Goal: Use online tool/utility: Use online tool/utility

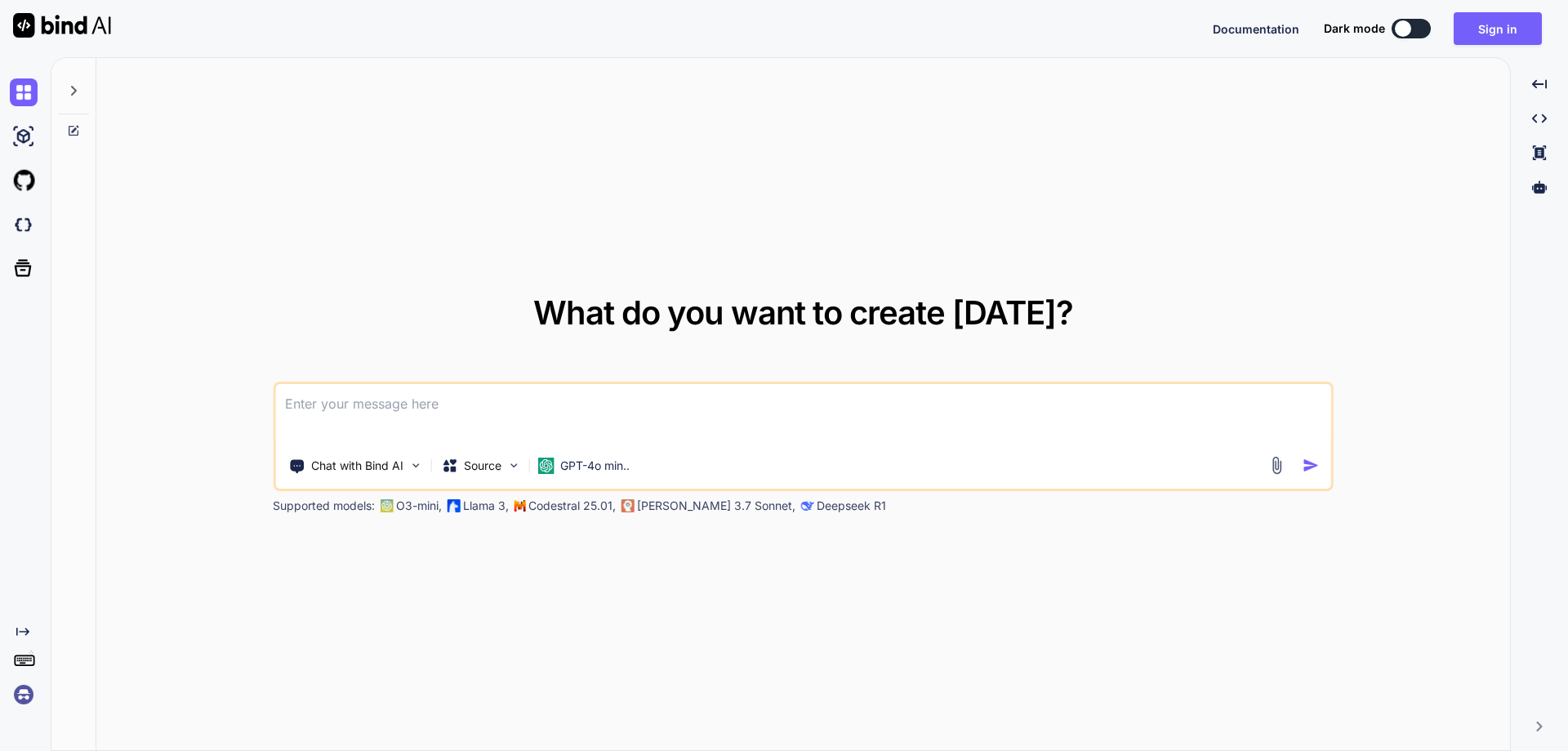
click at [486, 408] on textarea at bounding box center [803, 415] width 1056 height 60
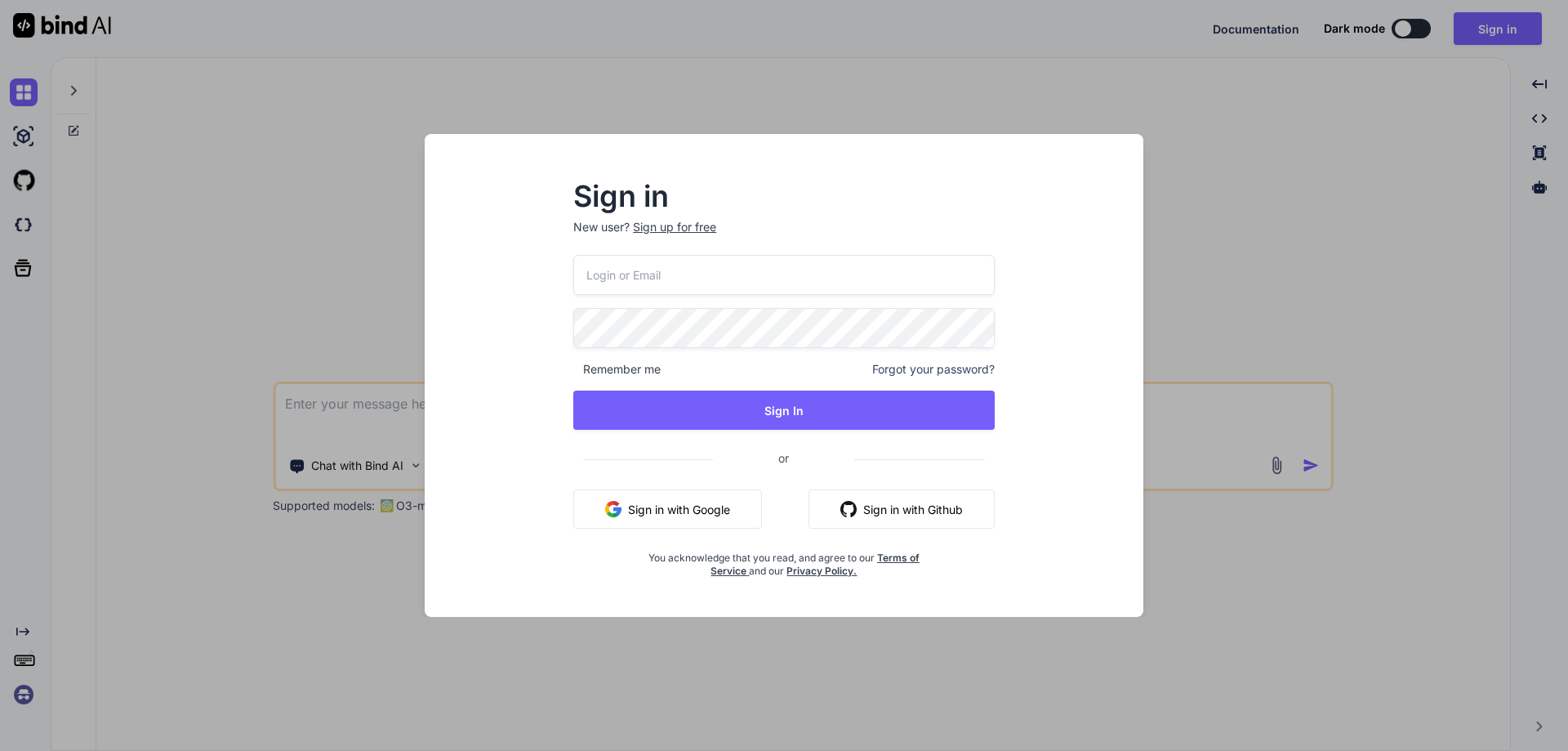
click at [729, 497] on button "Sign in with Google" at bounding box center [668, 508] width 189 height 39
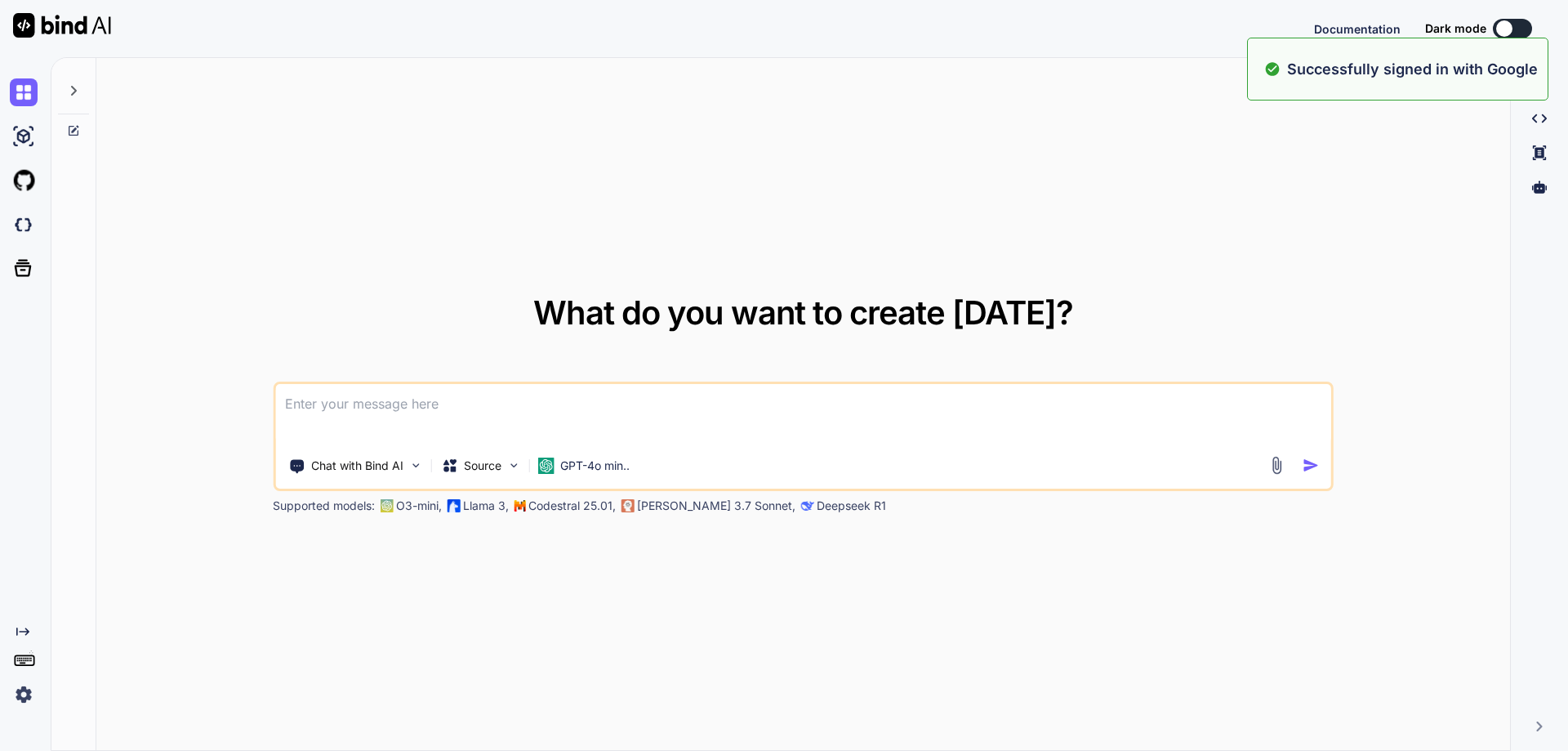
click at [663, 409] on textarea at bounding box center [803, 415] width 1056 height 60
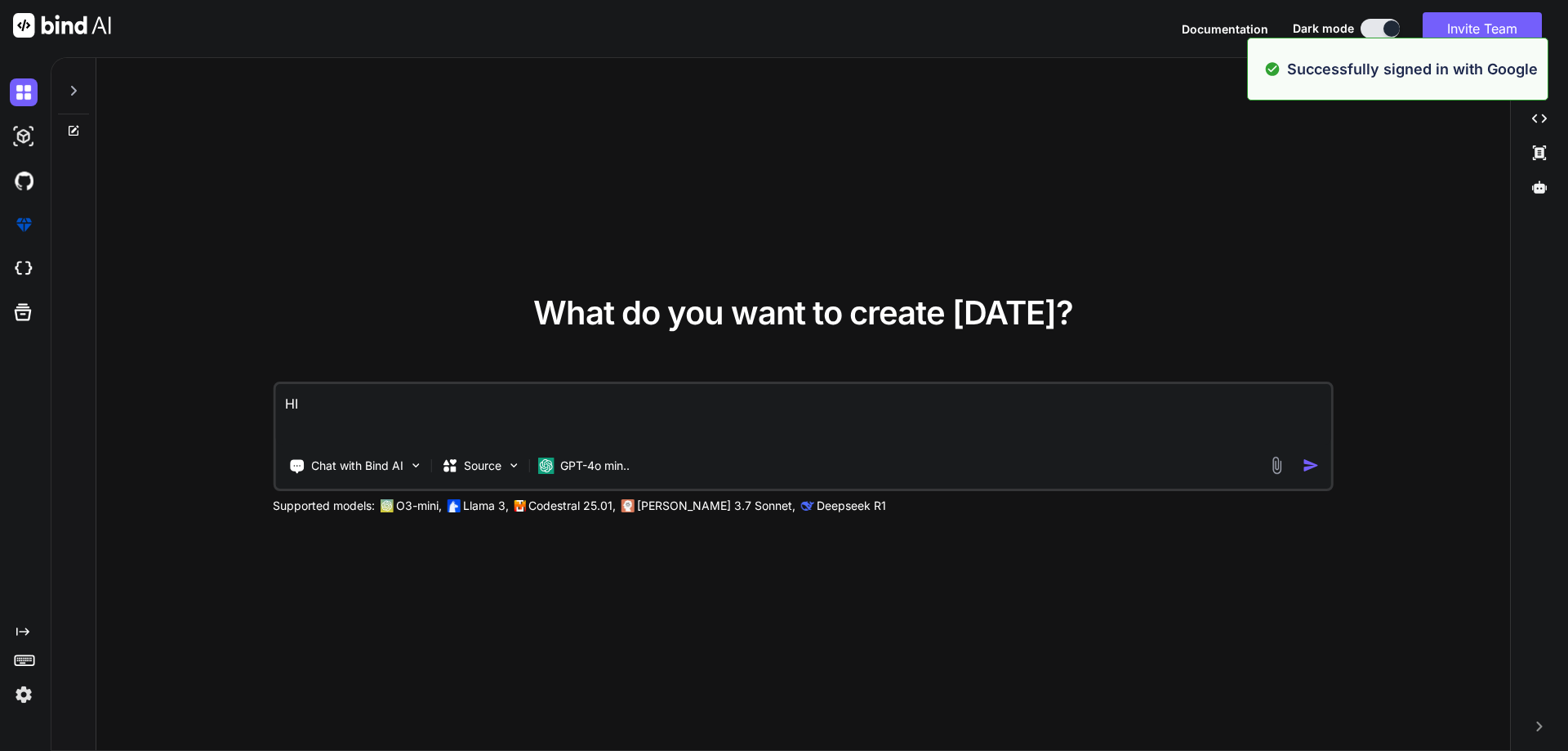
type textarea "HII"
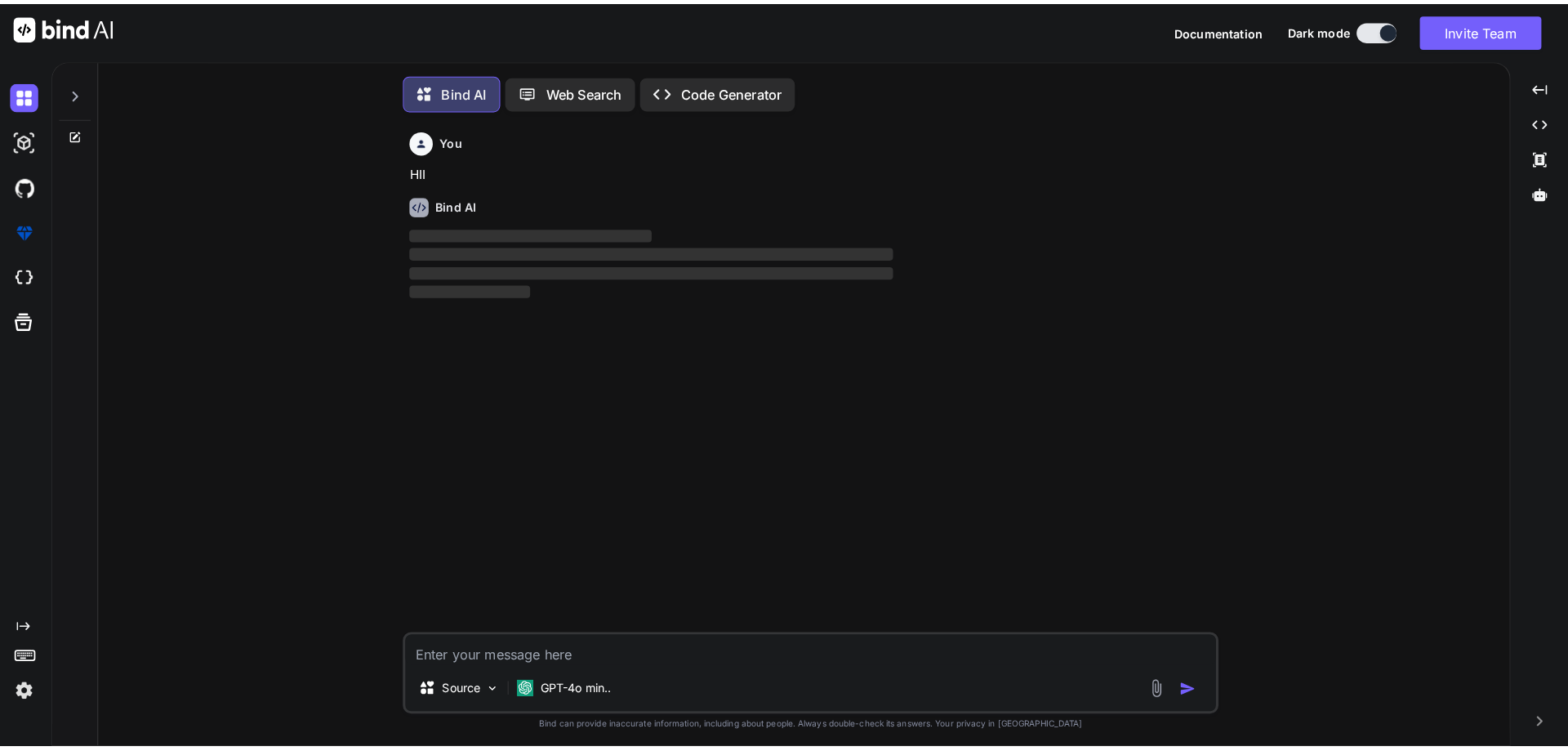
scroll to position [8, 0]
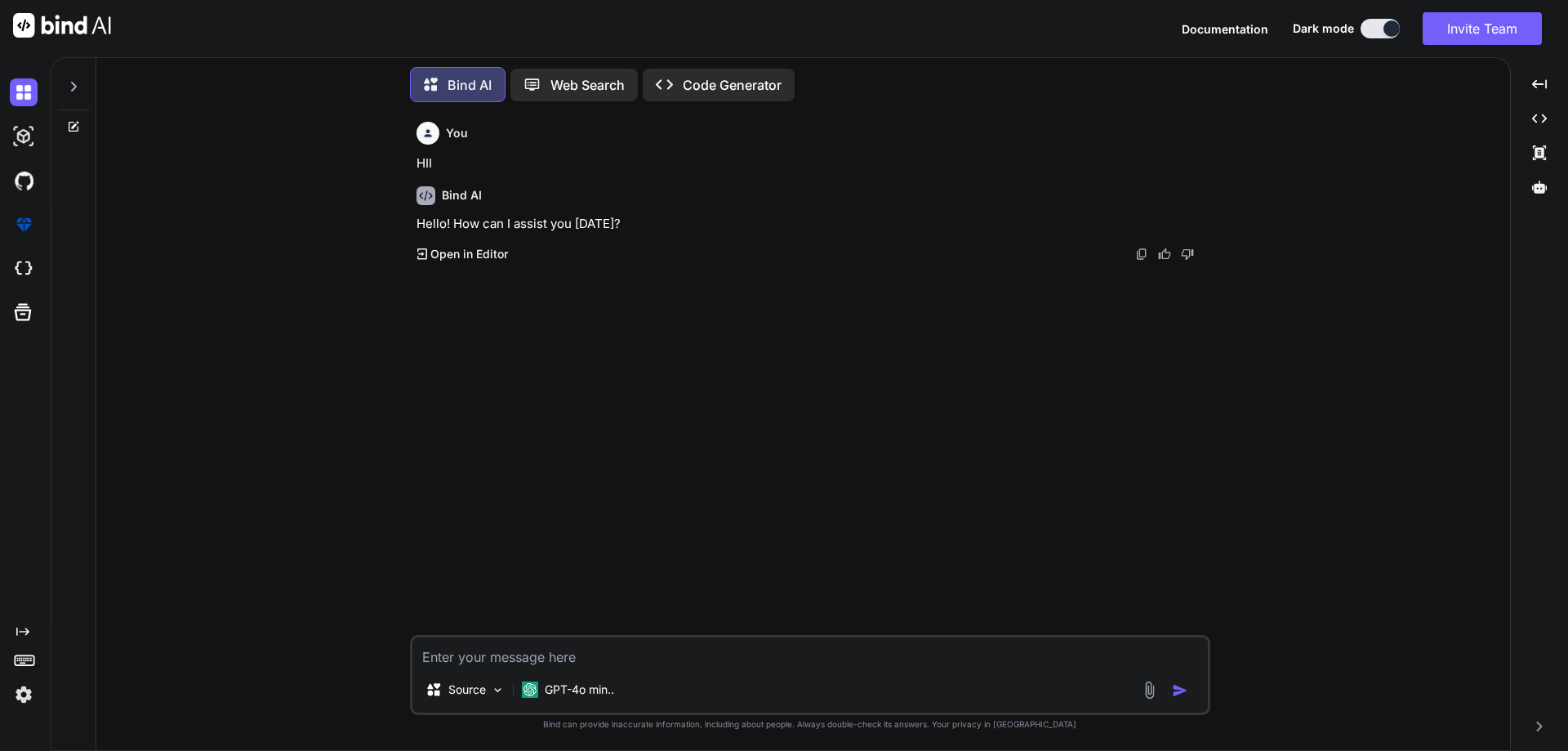
click at [643, 650] on textarea at bounding box center [810, 651] width 795 height 29
paste textarea "Work on to create the mock-up screen for the hotel, flight, train, and bus book…"
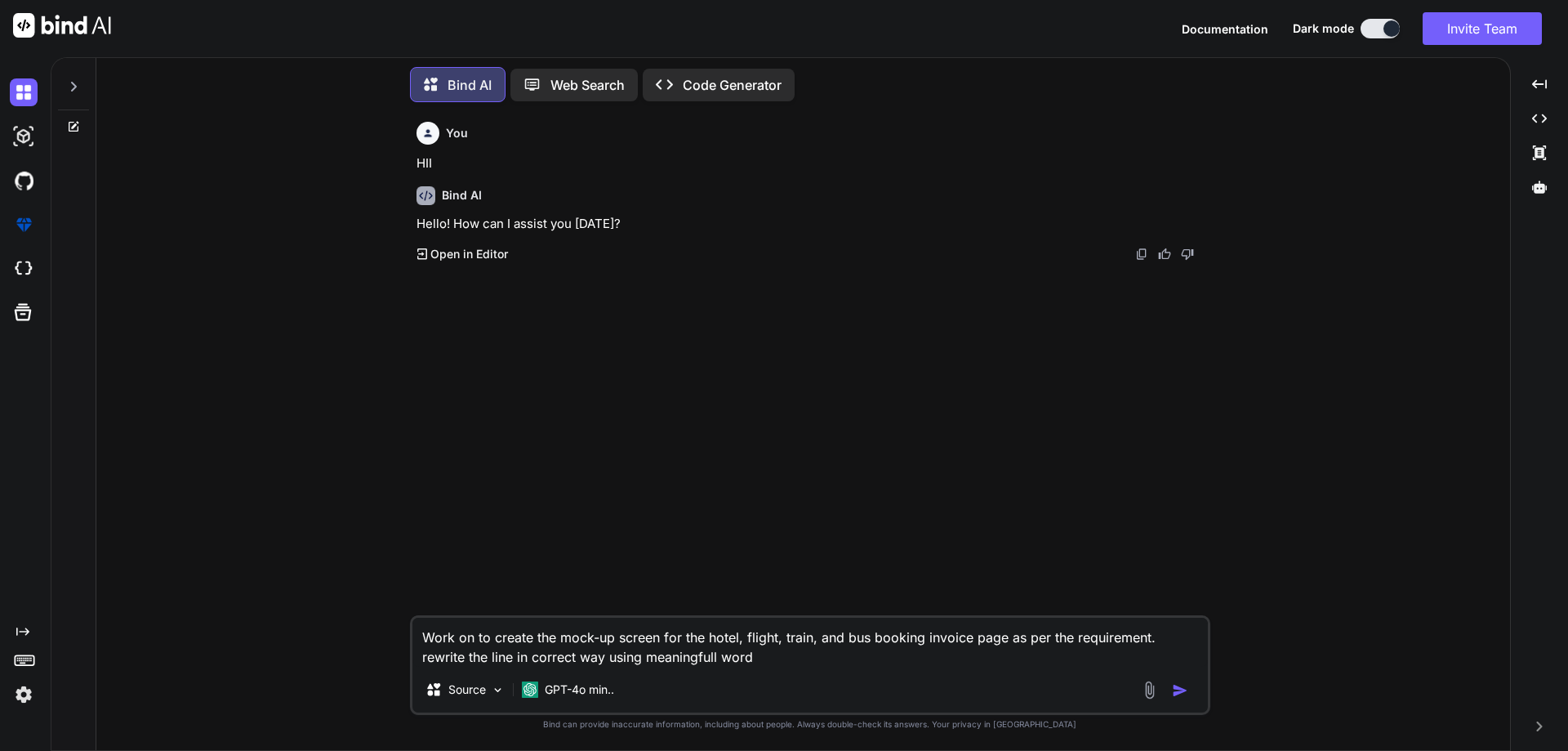
type textarea "Work on to create the mock-up screen for the hotel, flight, train, and bus book…"
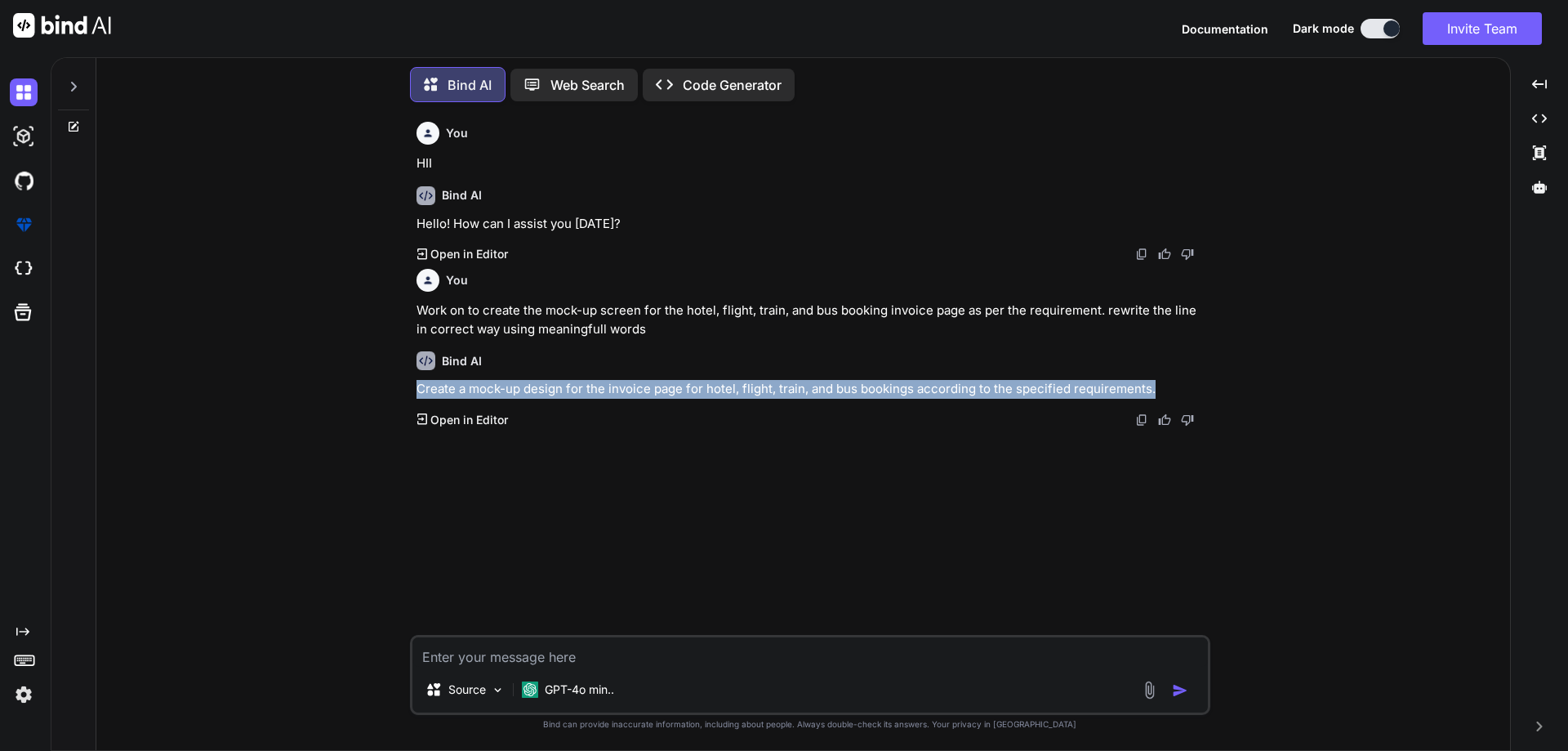
drag, startPoint x: 1163, startPoint y: 388, endPoint x: 417, endPoint y: 393, distance: 746.0
click at [417, 393] on p "Create a mock-up design for the invoice page for hotel, flight, train, and bus …" at bounding box center [812, 389] width 791 height 18
copy p "Create a mock-up design for the invoice page for hotel, flight, train, and bus …"
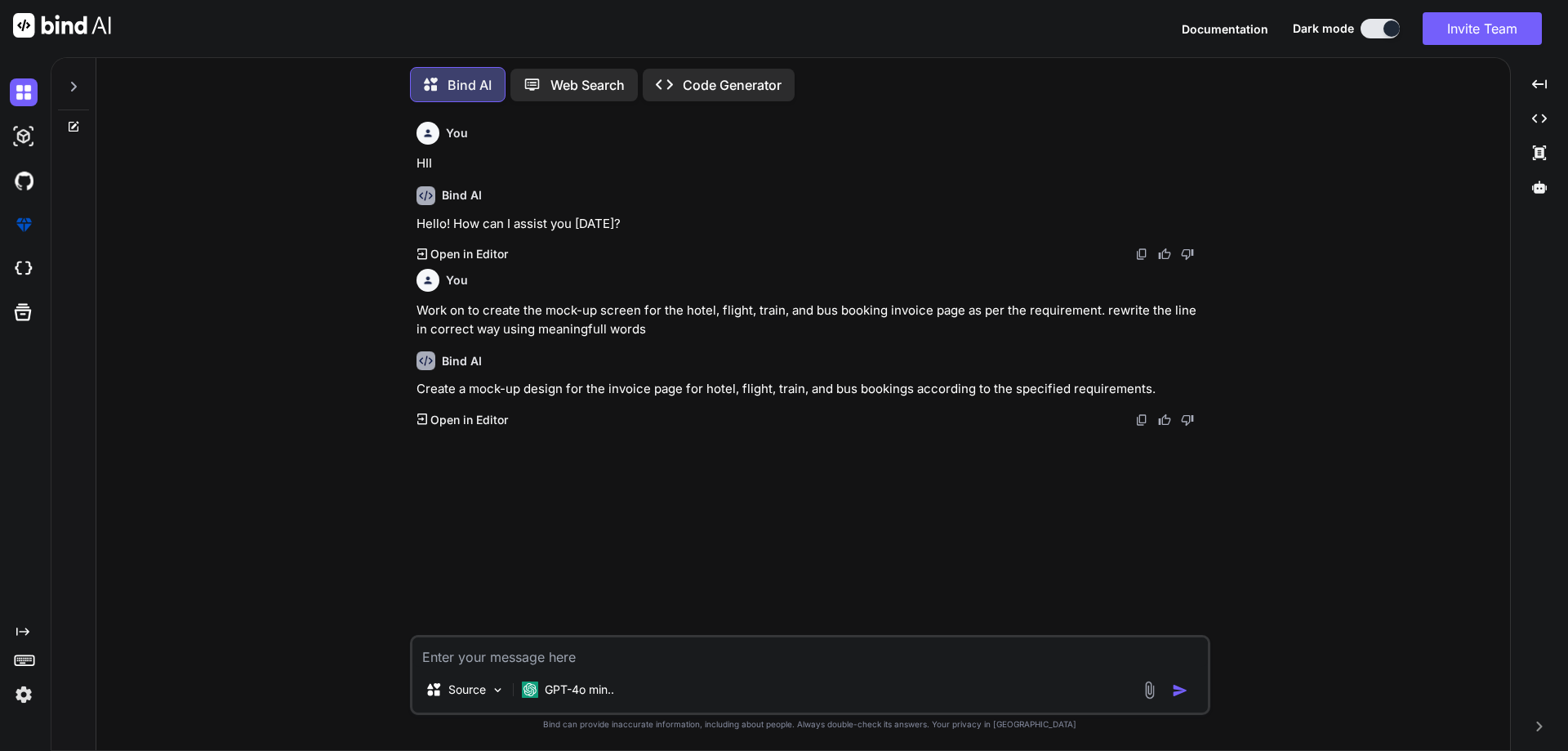
click at [721, 661] on textarea at bounding box center [810, 651] width 795 height 29
paste textarea "• Worked on to create the mock-up screen for the hotel, flight invoice page wit…"
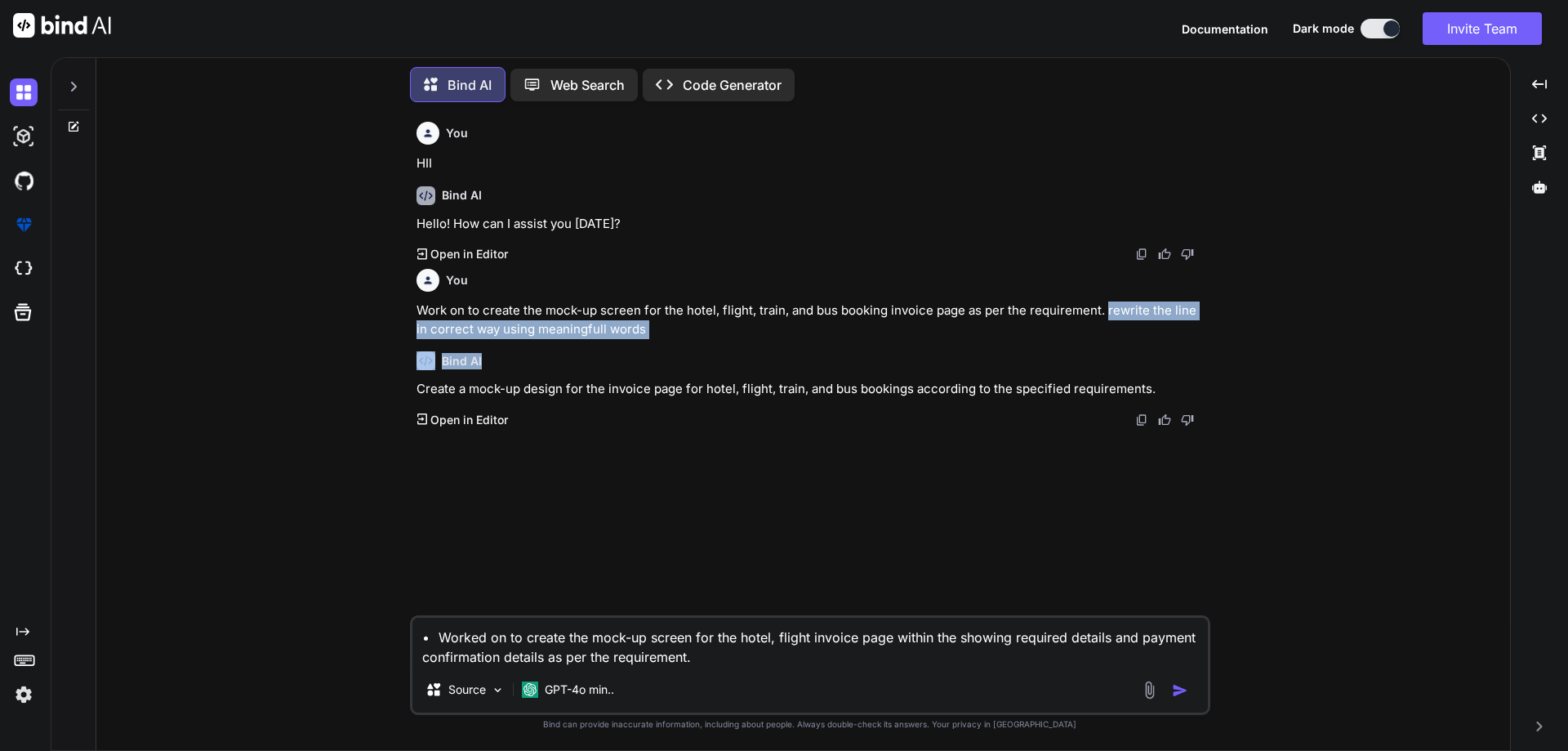
drag, startPoint x: 1104, startPoint y: 309, endPoint x: 1115, endPoint y: 355, distance: 47.3
click at [1115, 355] on div "You HII Bind AI Hello! How can I assist you [DATE]? Created with Pixso. Open in…" at bounding box center [812, 365] width 797 height 500
click at [1112, 333] on p "Work on to create the mock-up screen for the hotel, flight, train, and bus book…" at bounding box center [812, 320] width 791 height 37
drag, startPoint x: 1104, startPoint y: 312, endPoint x: 1114, endPoint y: 336, distance: 26.0
click at [1114, 336] on p "Work on to create the mock-up screen for the hotel, flight, train, and bus book…" at bounding box center [812, 320] width 791 height 37
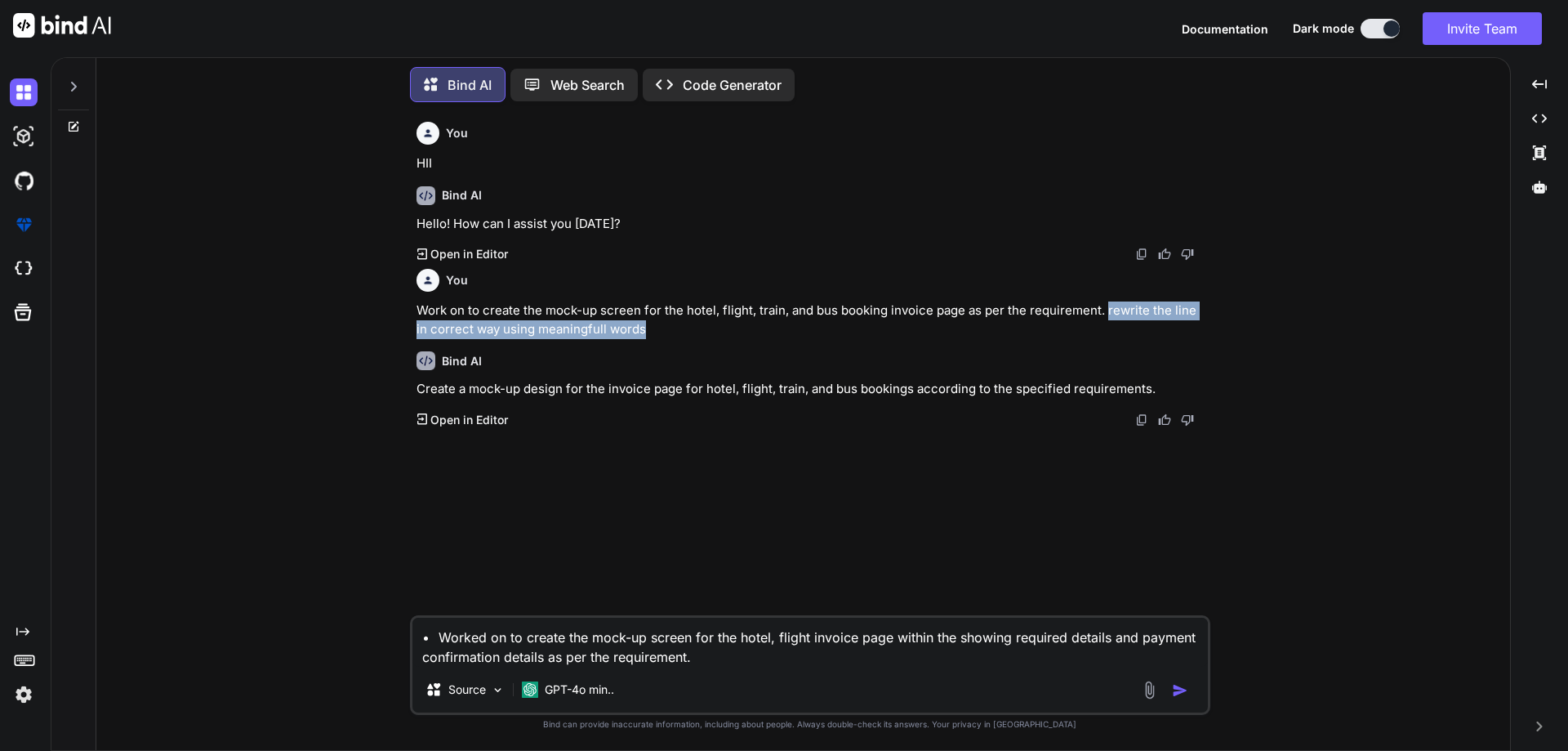
copy p "rewrite the line in correct way using meaningfull words"
click at [853, 661] on textarea "• Worked on to create the mock-up screen for the hotel, flight invoice page wit…" at bounding box center [810, 642] width 795 height 49
paste textarea "rewrite the line in correct way using meaningfull words"
type textarea "• Worked on to create the mock-up screen for the hotel, flight invoice page wit…"
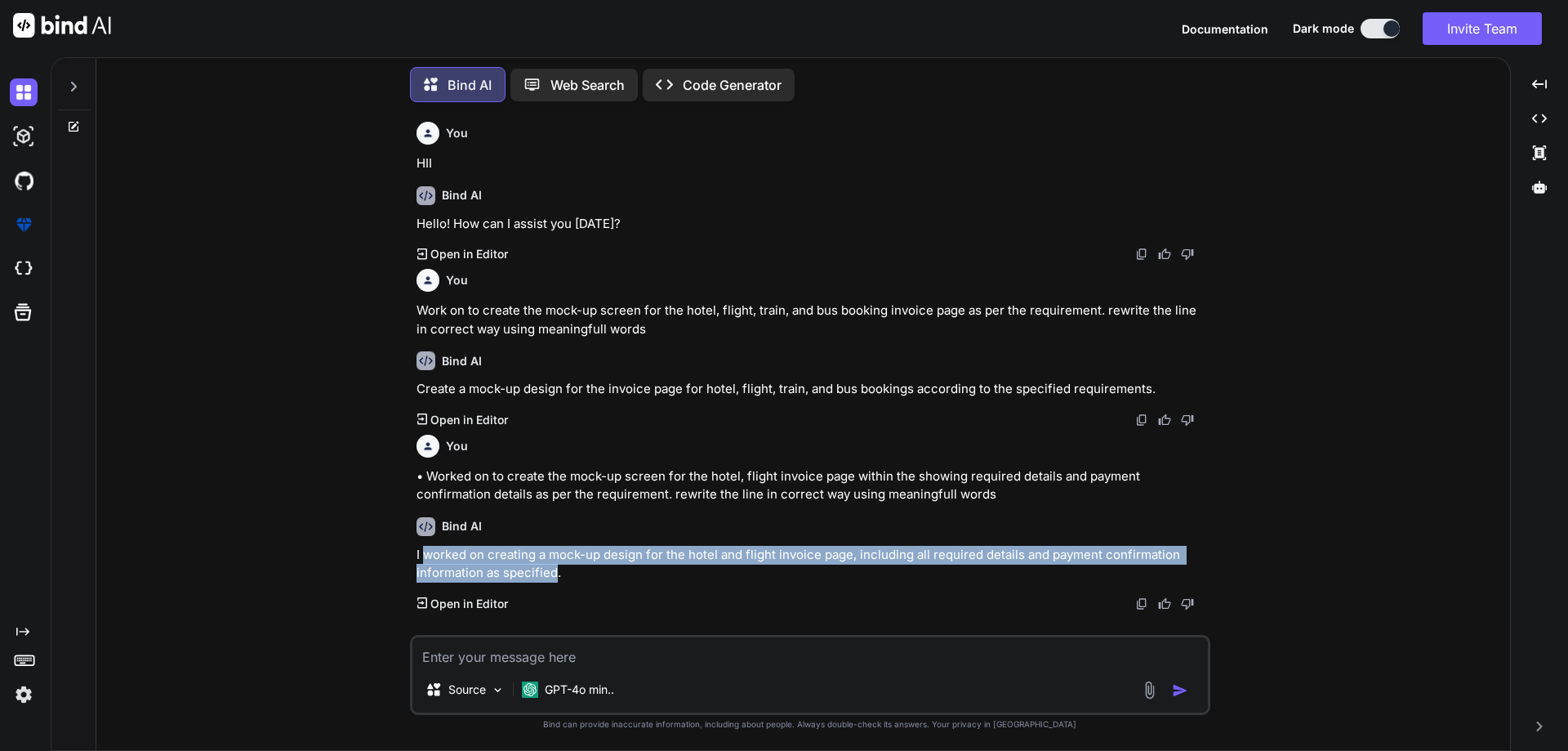
drag, startPoint x: 554, startPoint y: 574, endPoint x: 425, endPoint y: 552, distance: 130.9
click at [425, 552] on p "I worked on creating a mock-up design for the hotel and flight invoice page, in…" at bounding box center [812, 564] width 791 height 37
copy p "worked on creating a mock-up design for the hotel and flight invoice page, incl…"
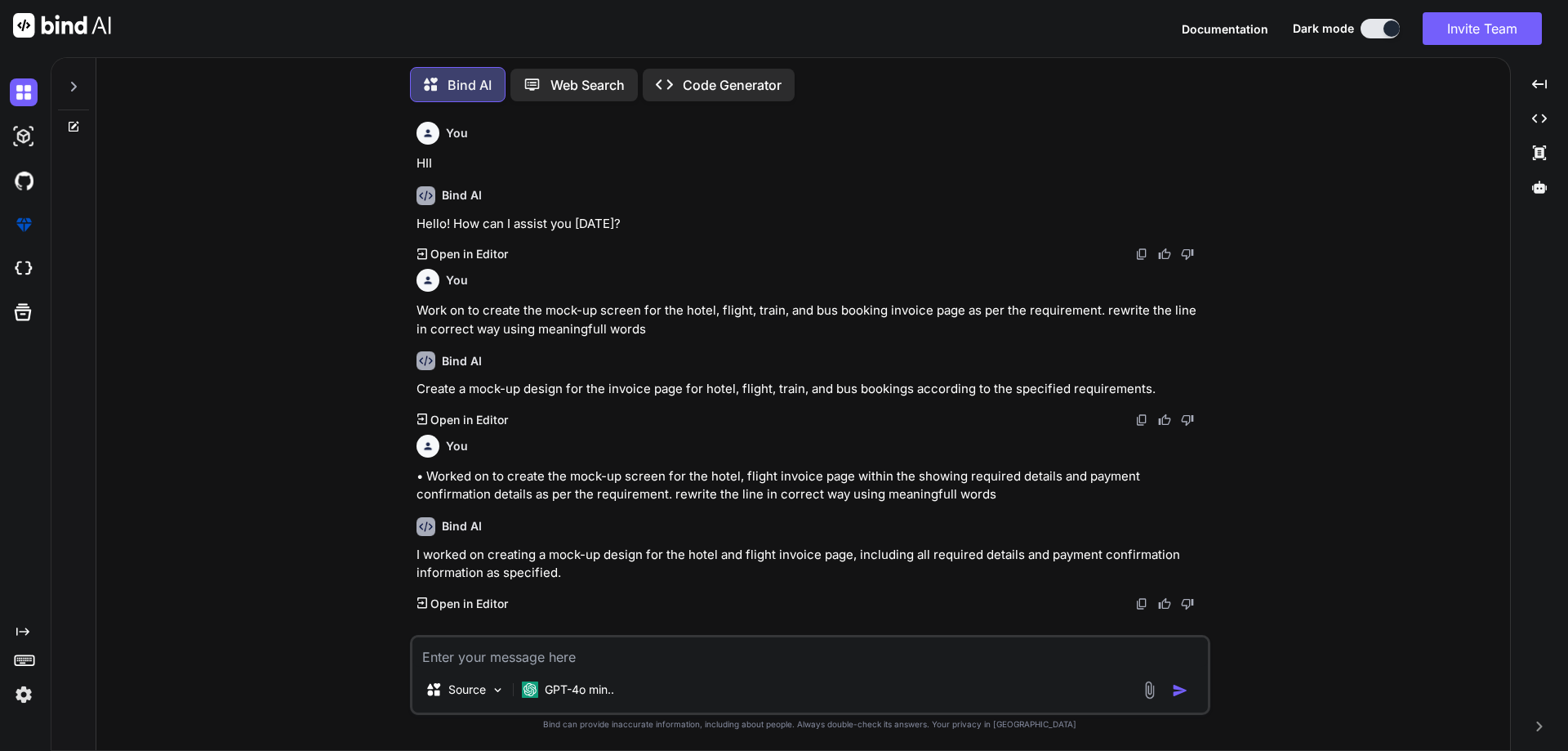
click at [659, 655] on textarea at bounding box center [810, 651] width 795 height 29
paste textarea "• Worked on to create the mock-up screen for the train, bust invoice page withi…"
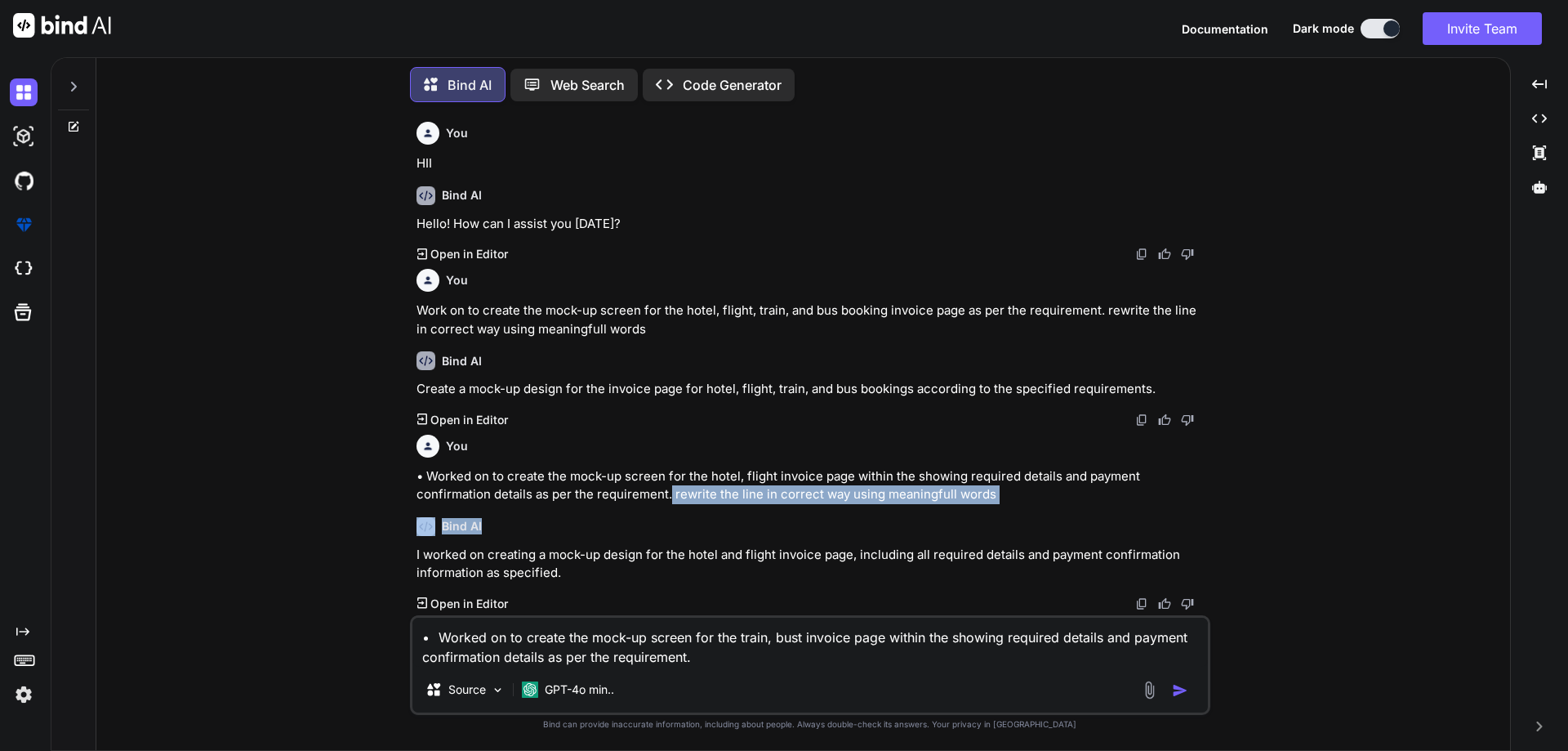
drag, startPoint x: 669, startPoint y: 493, endPoint x: 1087, endPoint y: 508, distance: 418.3
click at [1087, 508] on div "You HII Bind AI Hello! How can I assist you [DATE]? Created with Pixso. Open in…" at bounding box center [812, 365] width 797 height 500
click at [1088, 506] on div "Bind AI I worked on creating a mock-up design for the hotel and flight invoice …" at bounding box center [812, 558] width 791 height 108
drag, startPoint x: 1013, startPoint y: 497, endPoint x: 670, endPoint y: 497, distance: 343.0
click at [670, 497] on p "• Worked on to create the mock-up screen for the hotel, flight invoice page wit…" at bounding box center [812, 486] width 791 height 37
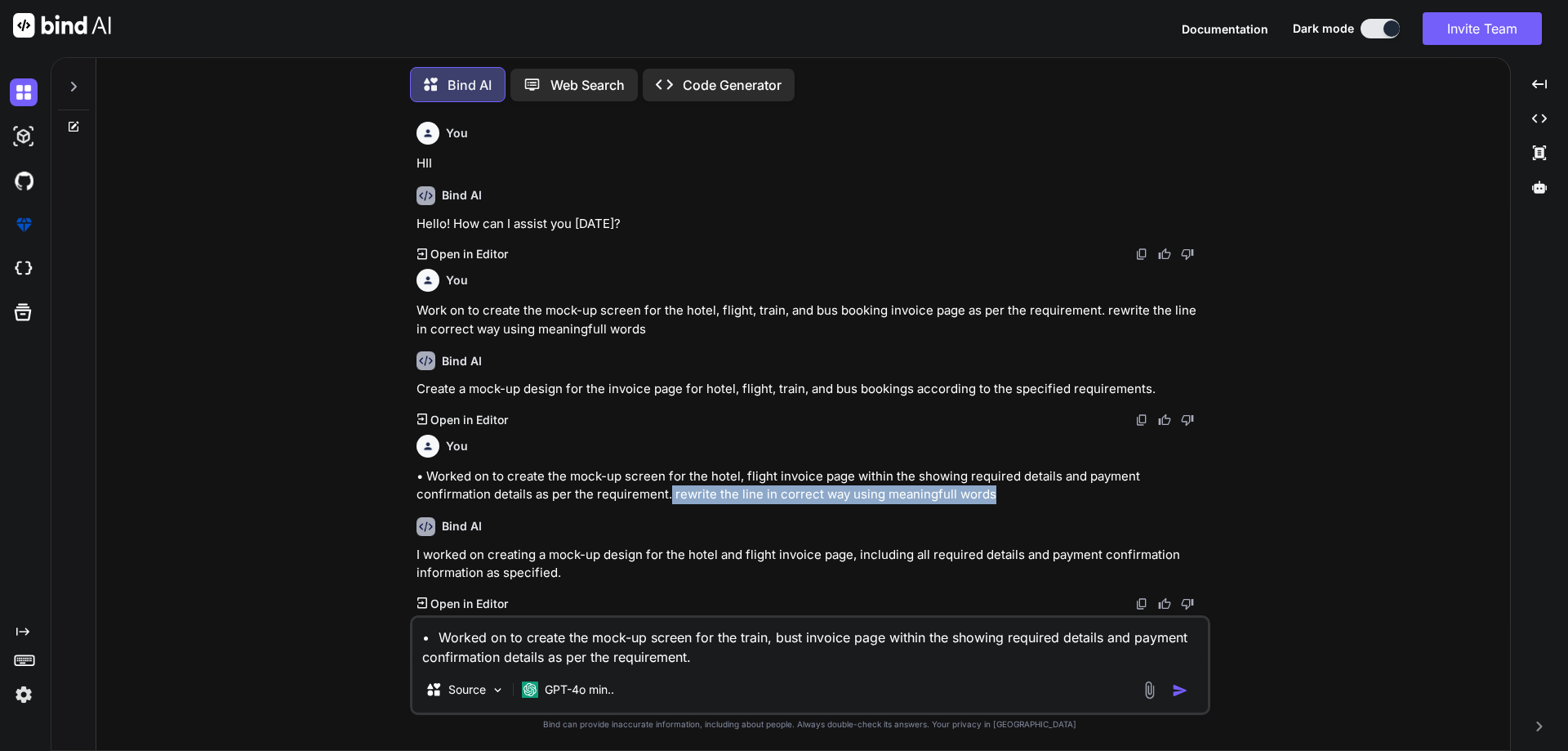
copy p "rewrite the line in correct way using meaningfull words"
click at [794, 656] on textarea "• Worked on to create the mock-up screen for the train, bust invoice page withi…" at bounding box center [810, 642] width 795 height 49
paste textarea "rewrite the line in correct way using meaningfull words"
type textarea "• Worked on to create the mock-up screen for the train, bust invoice page withi…"
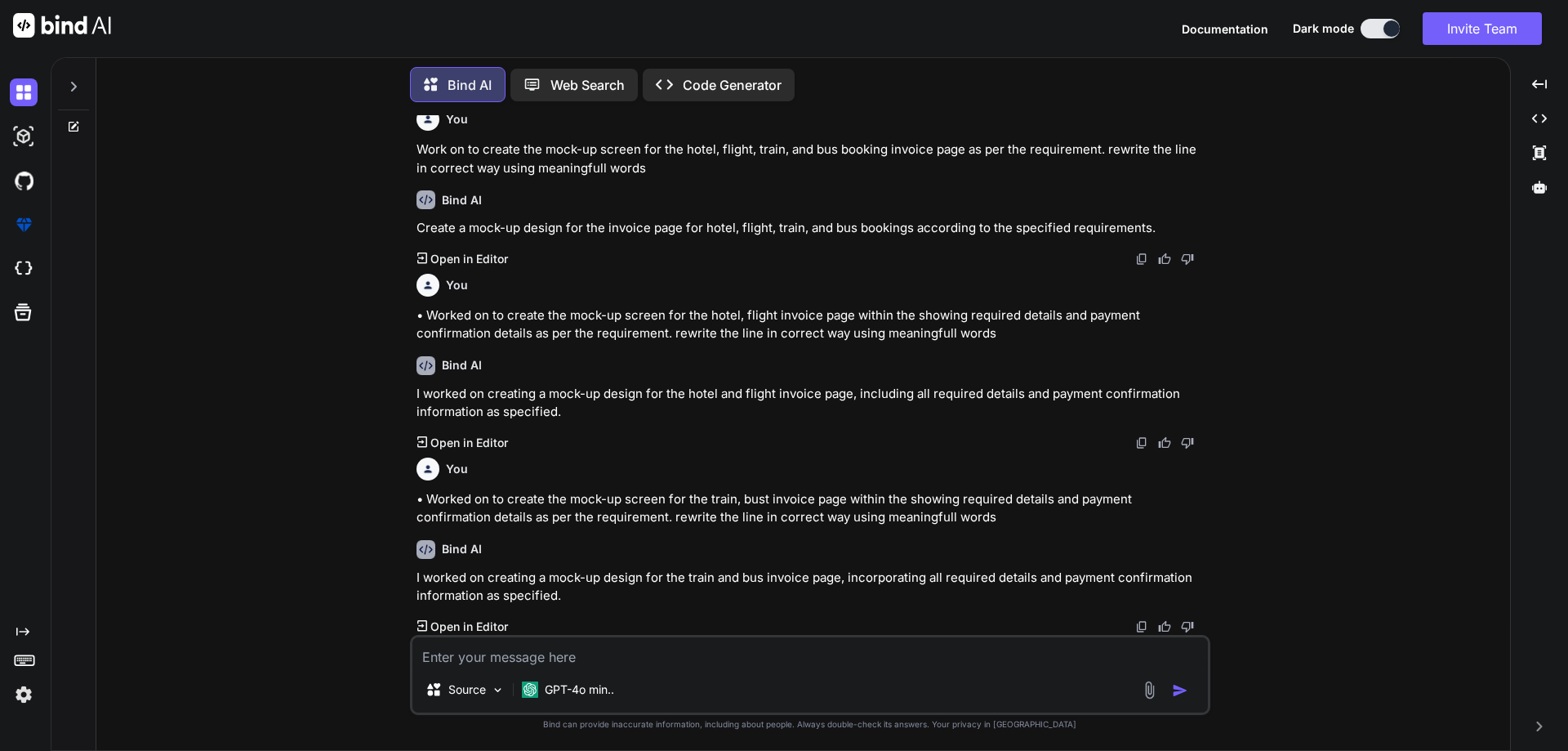
scroll to position [161, 0]
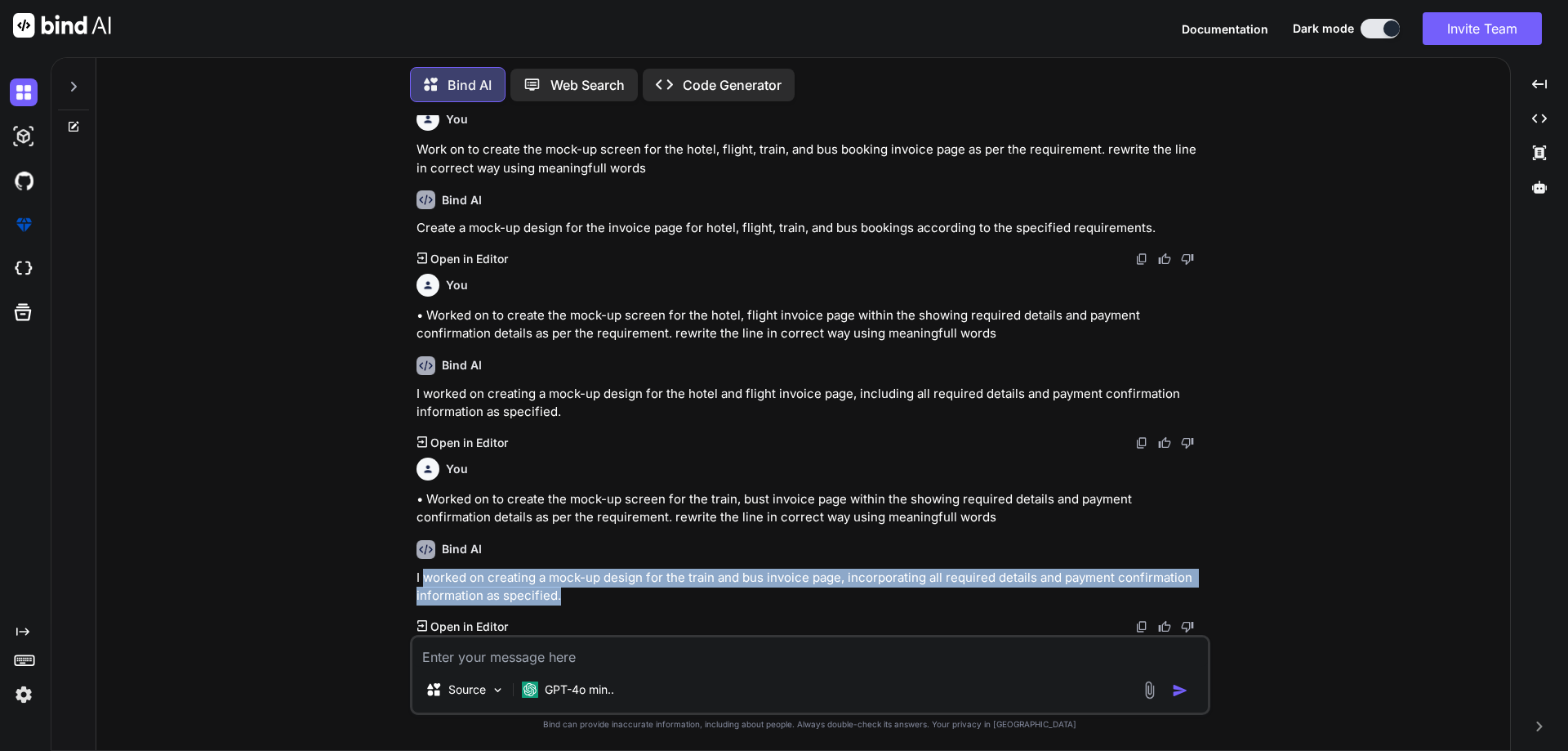
drag, startPoint x: 574, startPoint y: 592, endPoint x: 423, endPoint y: 584, distance: 151.2
click at [423, 584] on p "I worked on creating a mock-up design for the train and bus invoice page, incor…" at bounding box center [812, 587] width 791 height 37
copy p "worked on creating a mock-up design for the train and bus invoice page, incorpo…"
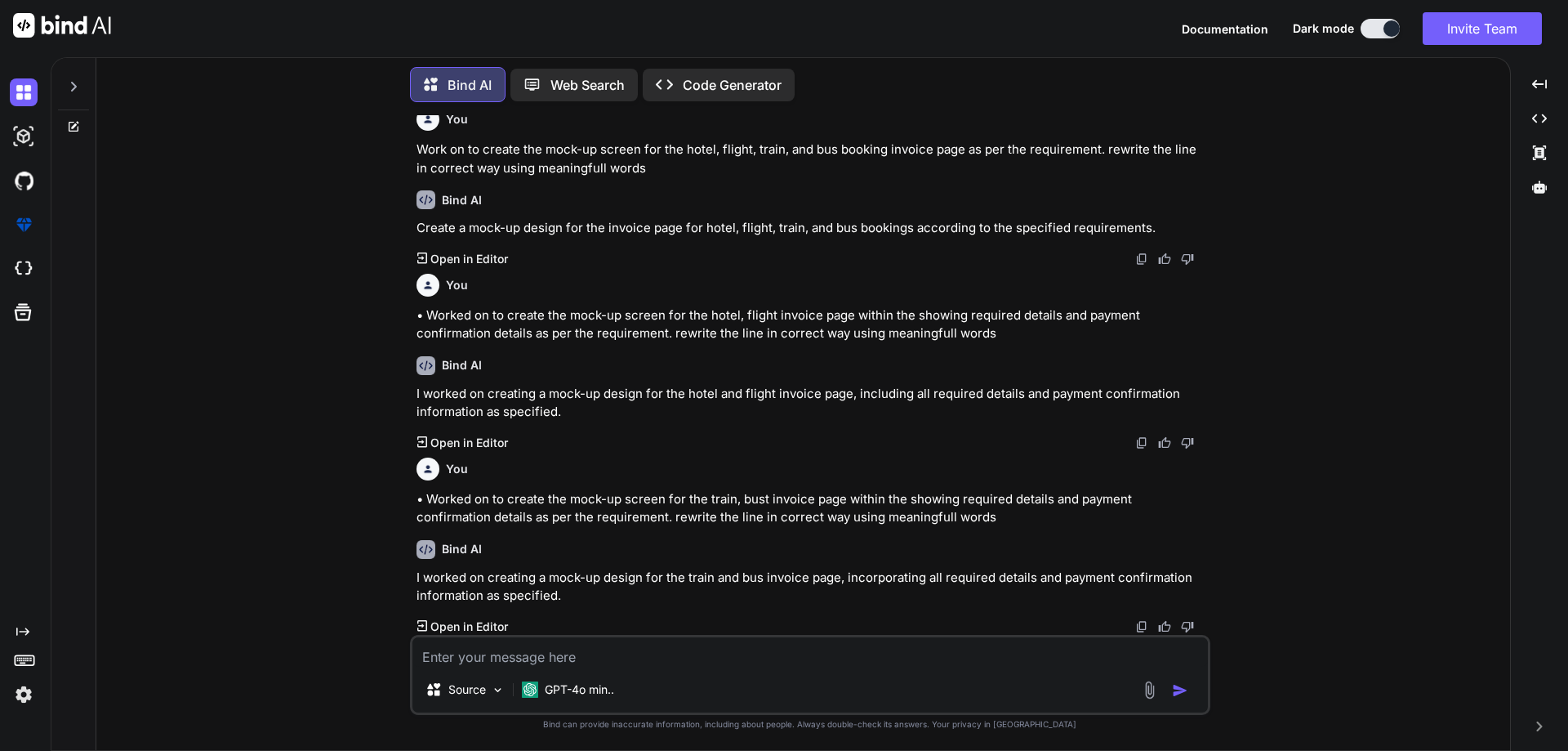
click at [625, 653] on textarea at bounding box center [810, 651] width 795 height 29
paste textarea "• Working on currently enhance the mock-up design for the invoice page in accor…"
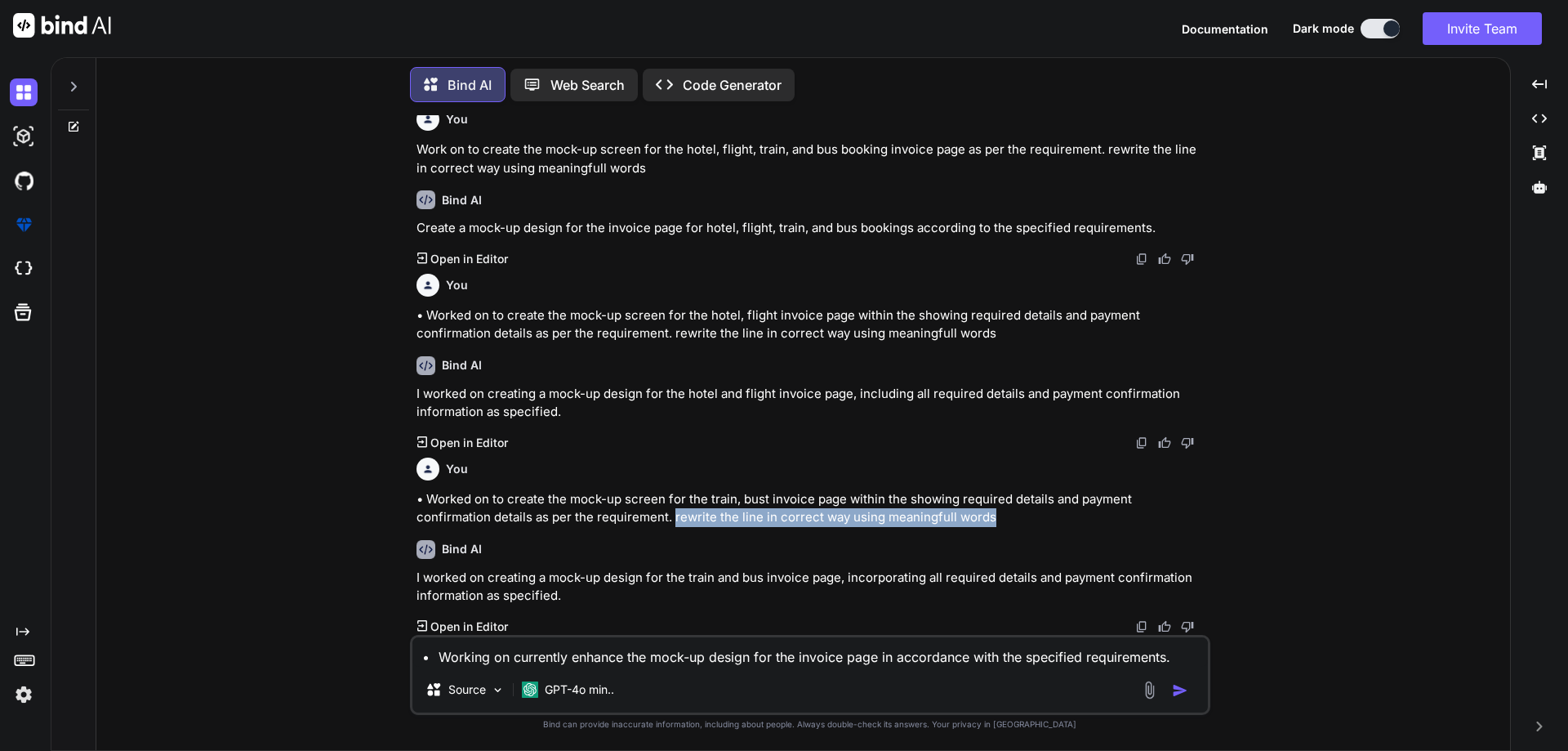
drag, startPoint x: 921, startPoint y: 516, endPoint x: 596, endPoint y: 521, distance: 325.0
click at [596, 521] on p "• Worked on to create the mock-up screen for the train, bust invoice page withi…" at bounding box center [812, 508] width 791 height 37
copy p "rewrite the line in correct way using meaningfull words"
click at [1185, 658] on textarea "• Working on currently enhance the mock-up design for the invoice page in accor…" at bounding box center [810, 651] width 795 height 29
paste textarea "rewrite the line in correct way using meaningfull words"
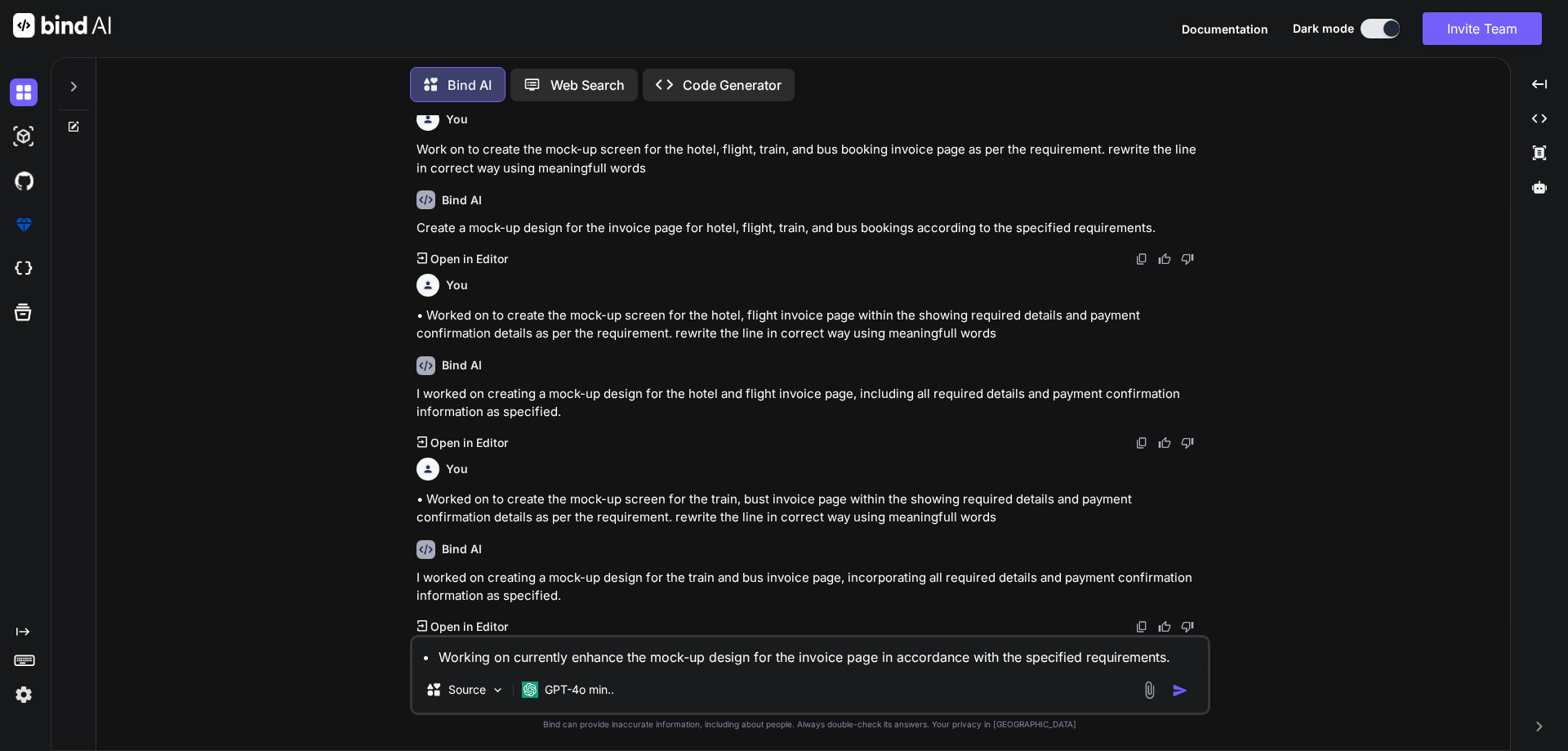
type textarea "• Working on currently enhance the mock-up design for the invoice page in accor…"
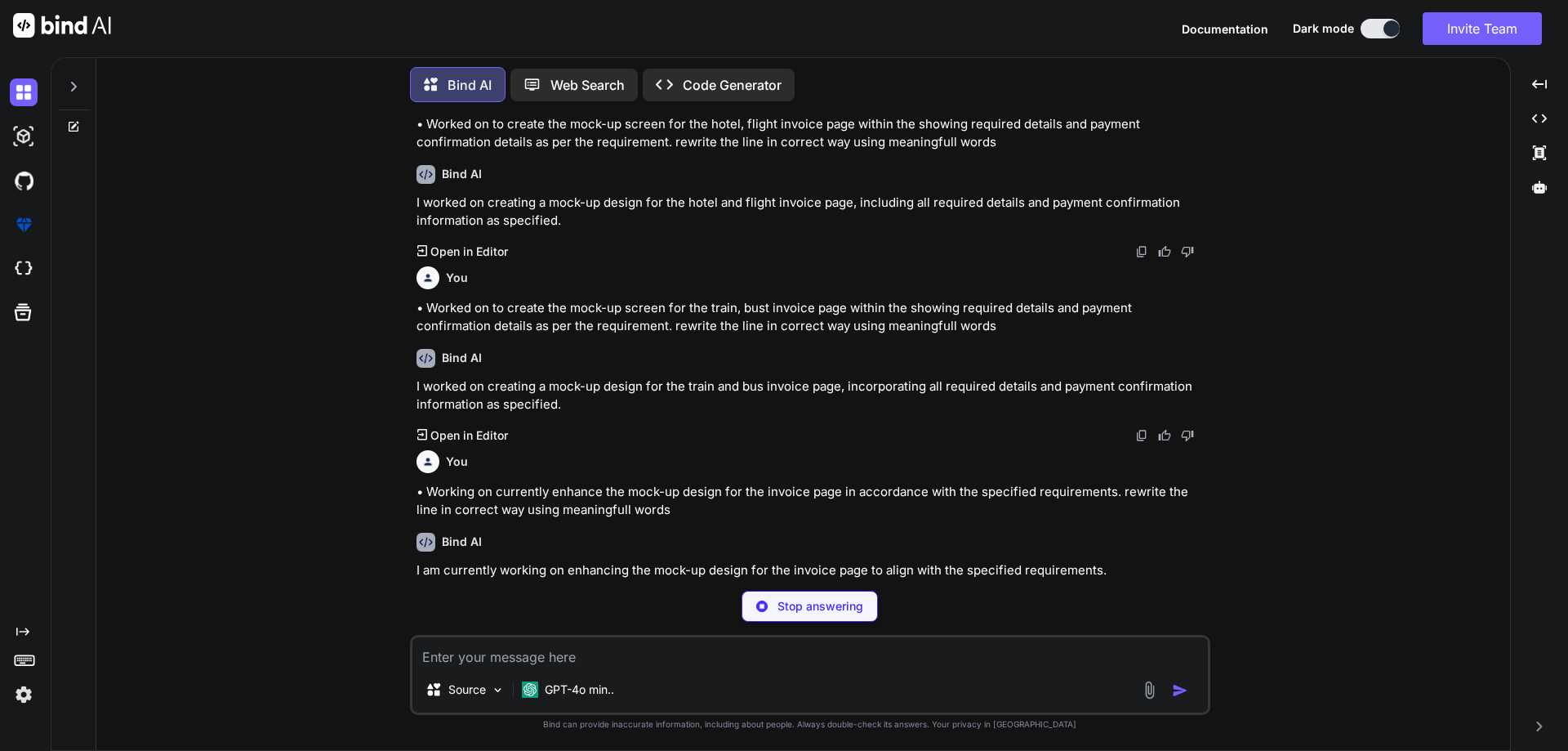
scroll to position [326, 0]
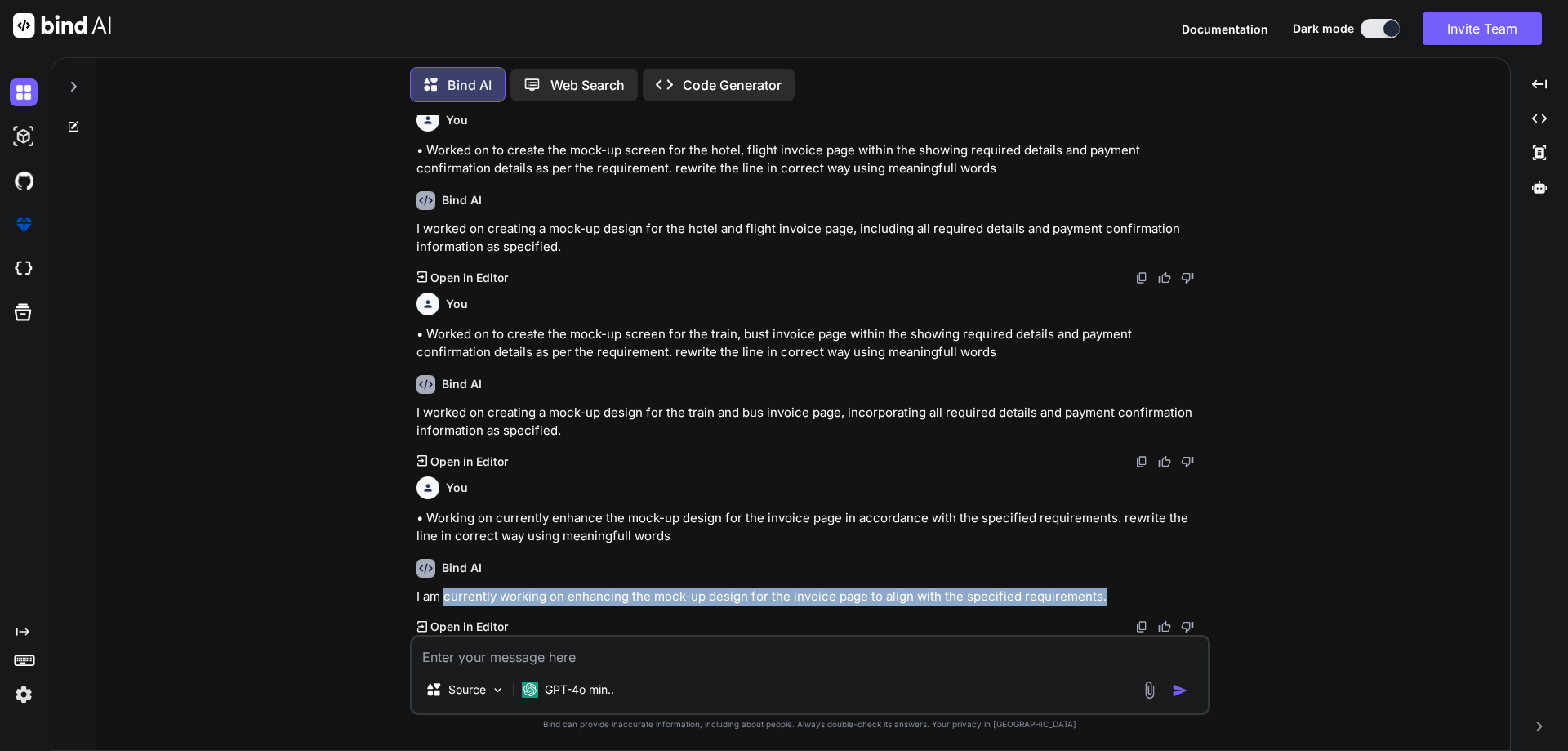
drag, startPoint x: 1109, startPoint y: 592, endPoint x: 444, endPoint y: 598, distance: 665.0
click at [444, 598] on p "I am currently working on enhancing the mock-up design for the invoice page to …" at bounding box center [812, 597] width 791 height 18
copy p "currently working on enhancing the mock-up design for the invoice page to align…"
